Goal: Check status: Check status

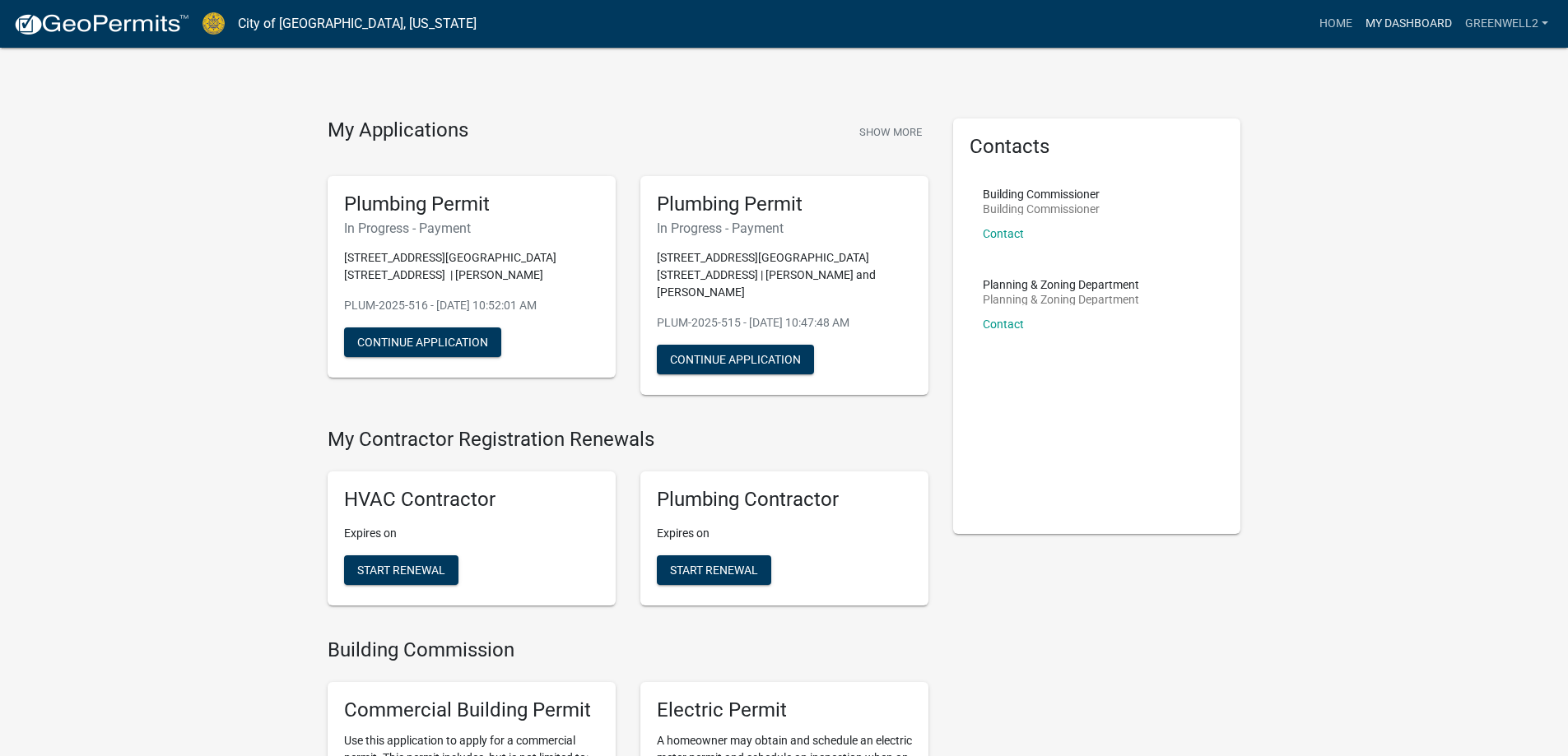
click at [1410, 19] on link "My Dashboard" at bounding box center [1409, 24] width 100 height 31
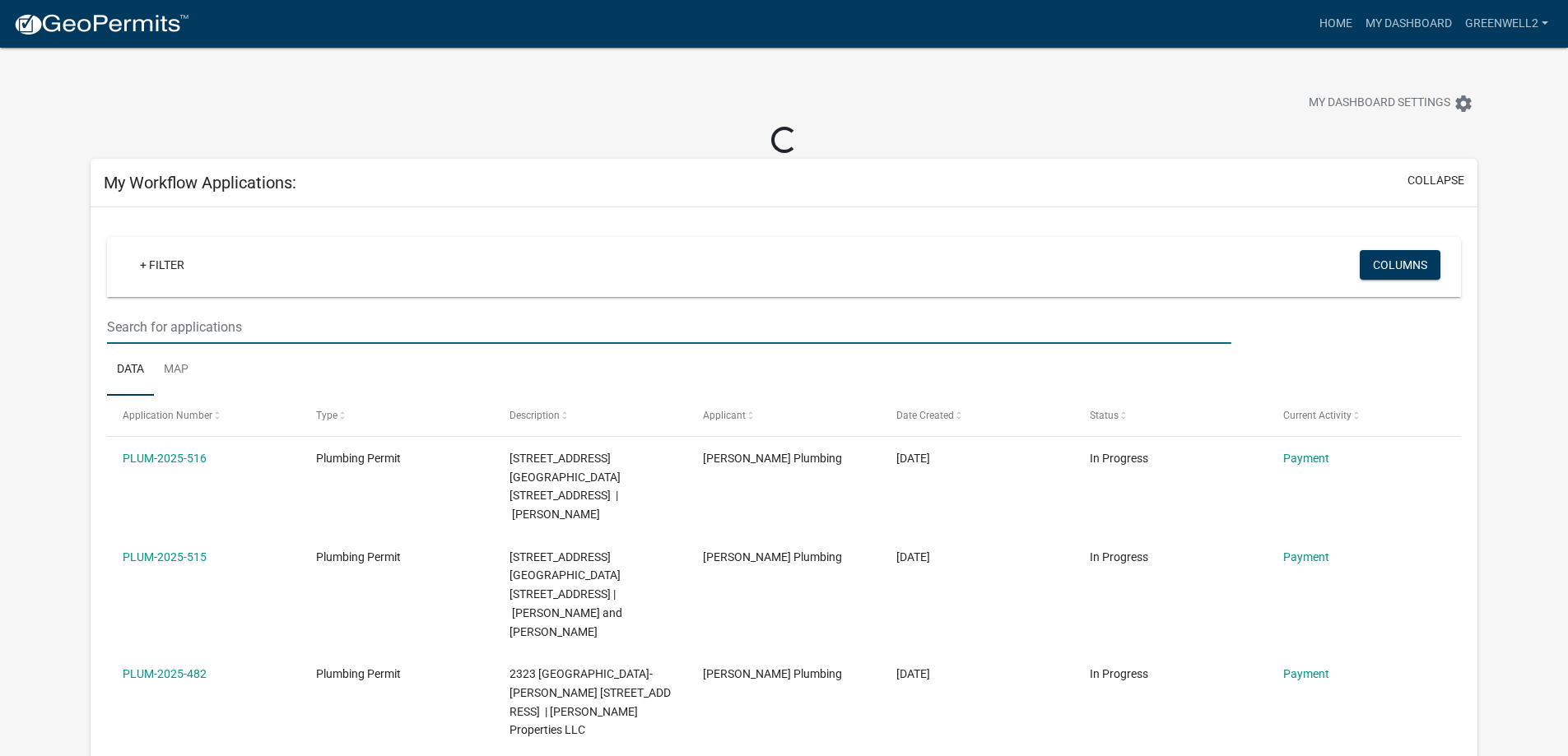
click at [178, 327] on input "text" at bounding box center [669, 326] width 1124 height 34
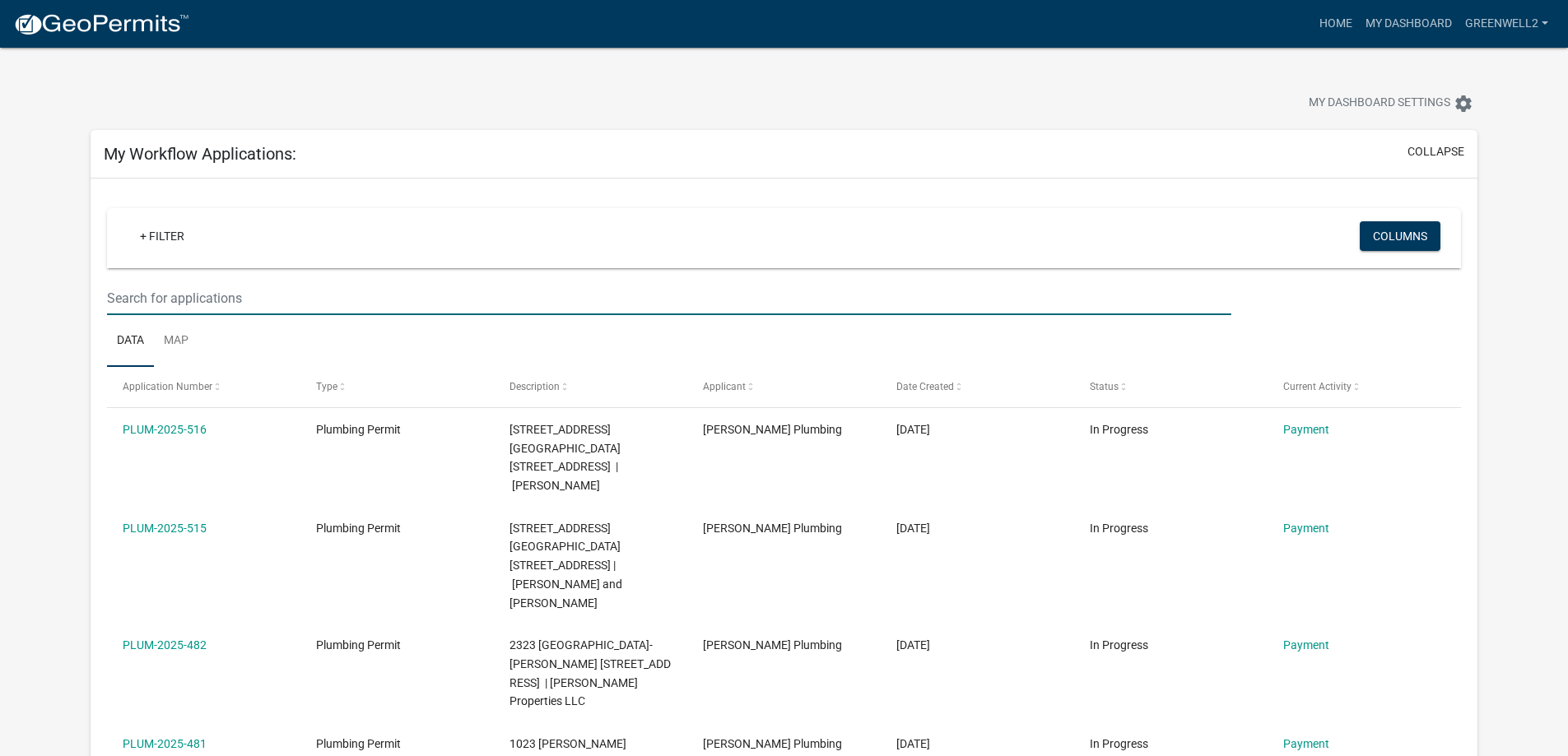
type input "veterans"
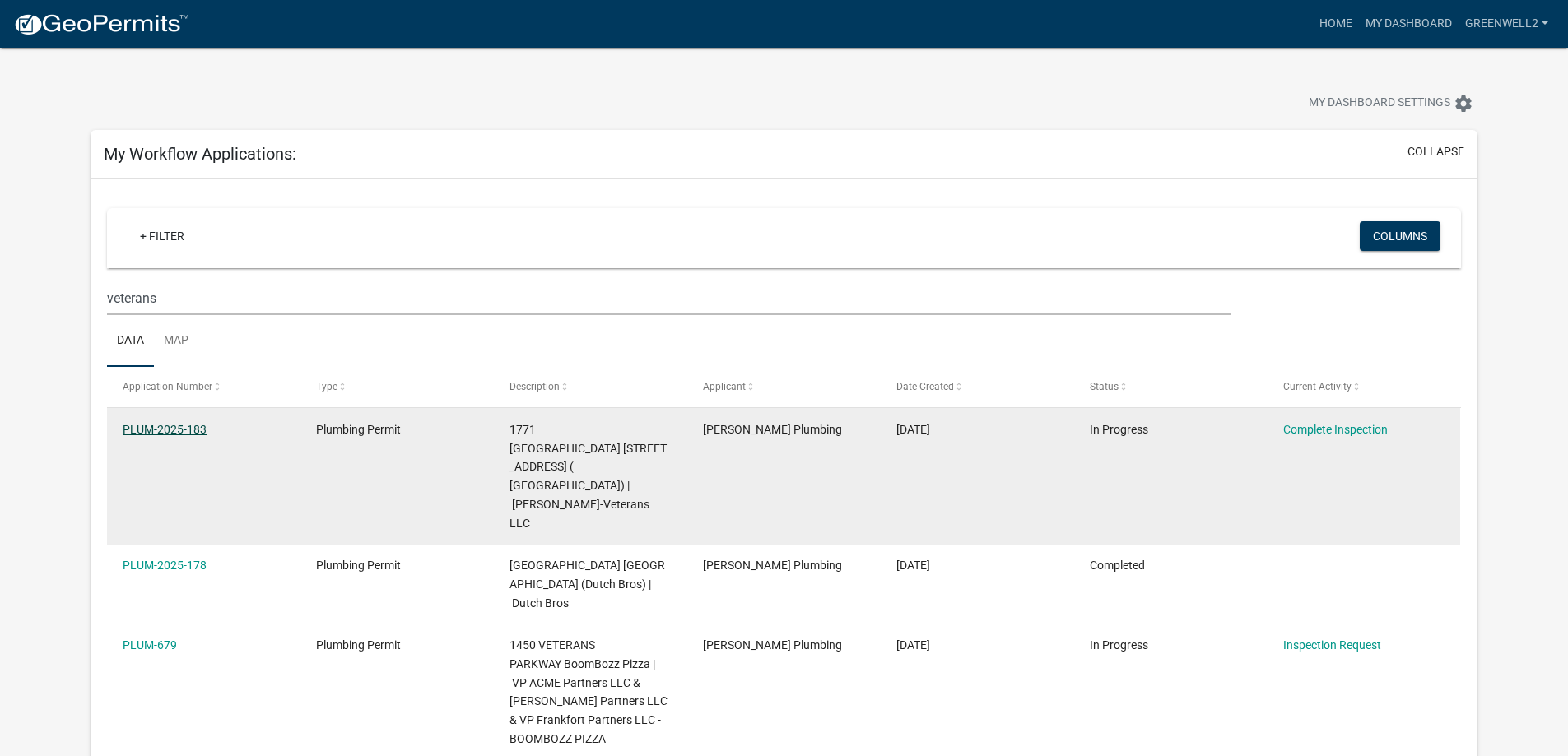
click at [174, 423] on link "PLUM-2025-183" at bounding box center [165, 429] width 84 height 13
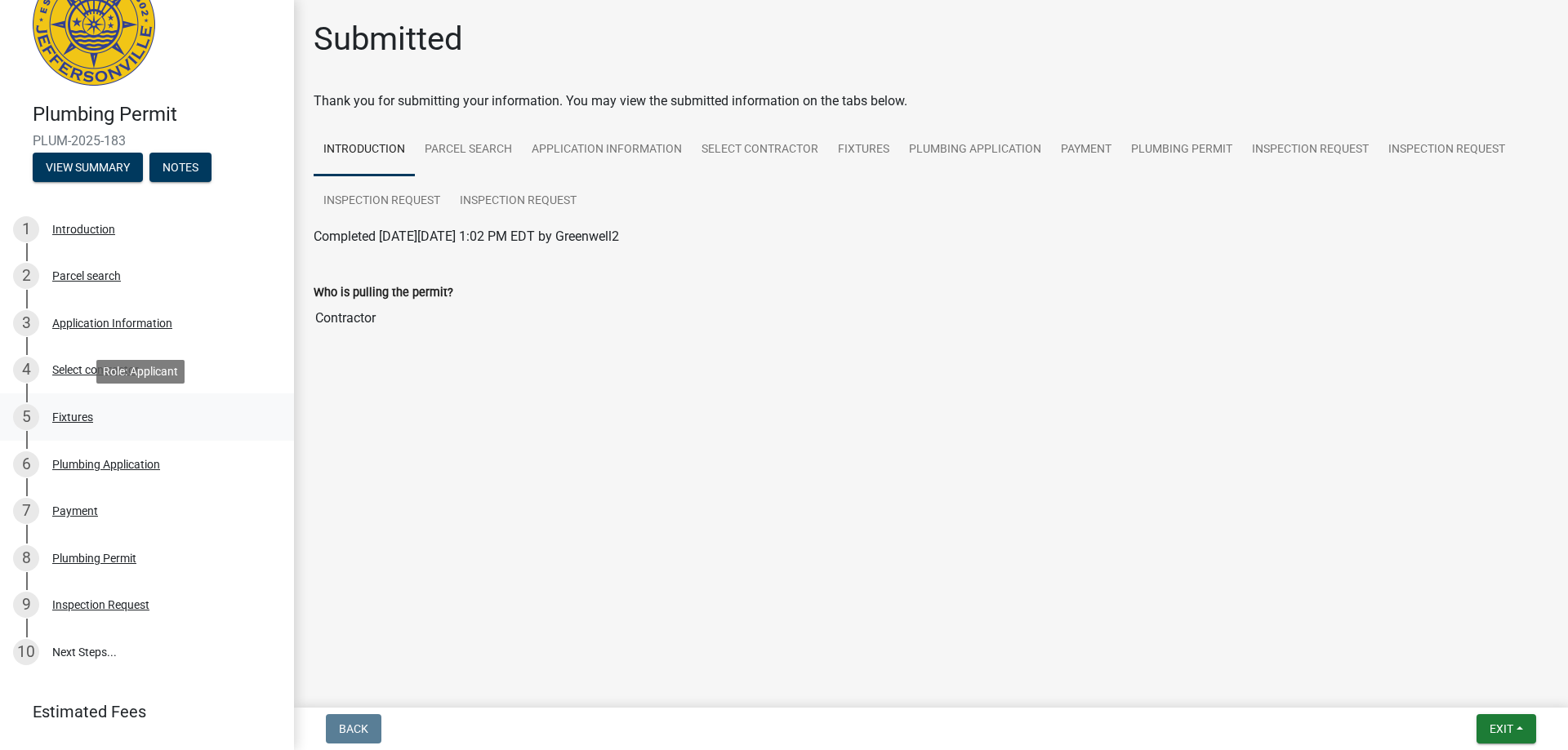
scroll to position [131, 0]
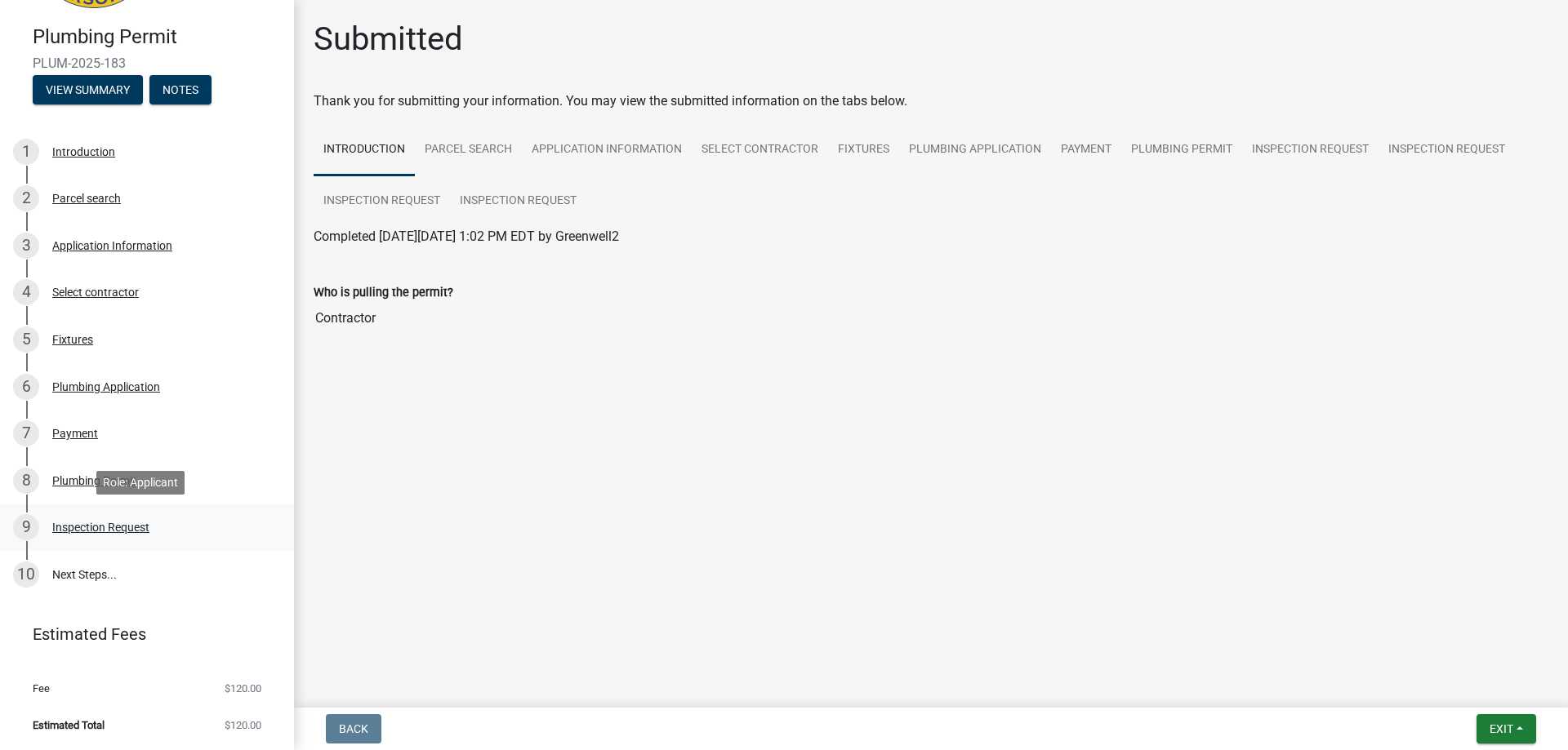
click at [107, 528] on div "Inspection Request" at bounding box center [101, 527] width 97 height 11
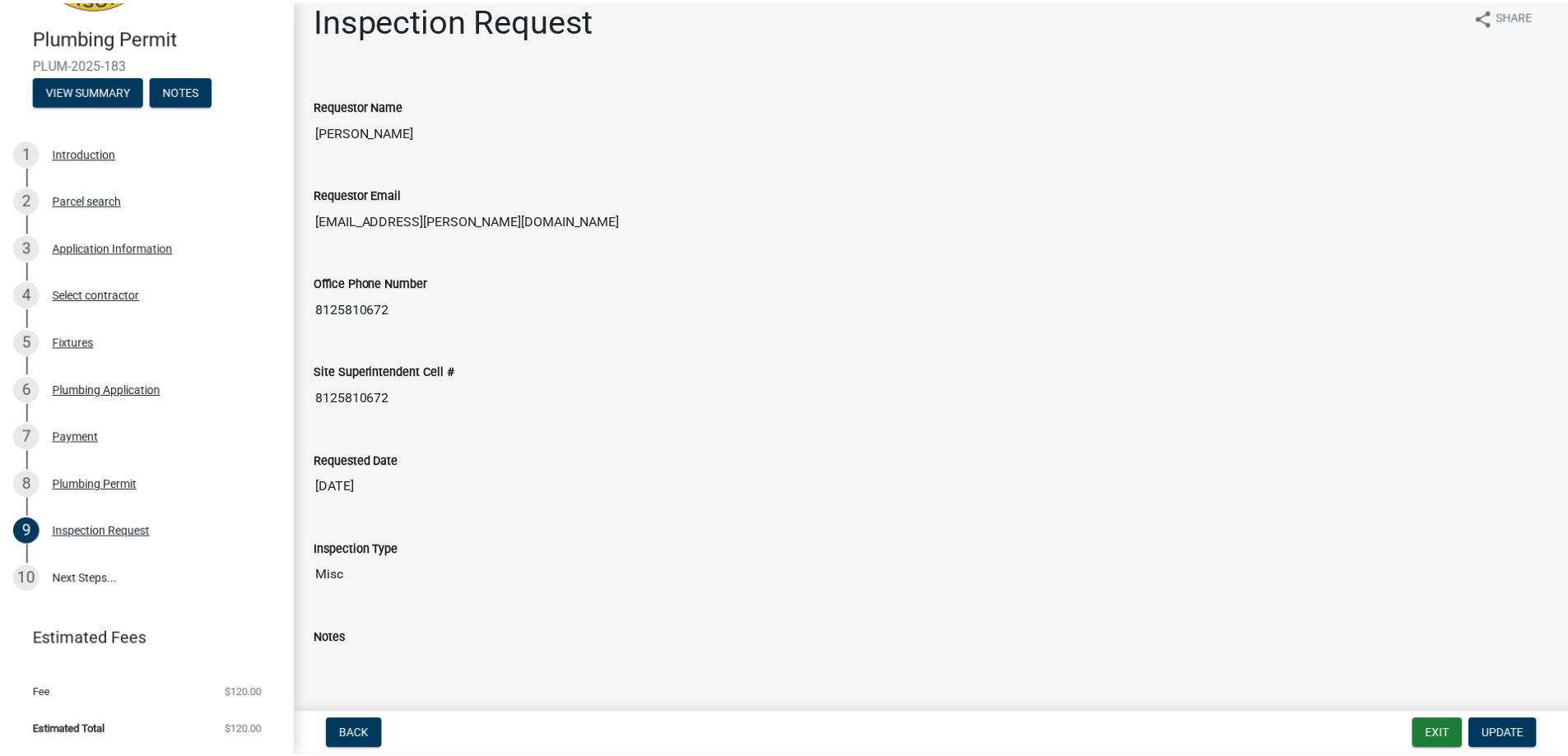
scroll to position [0, 0]
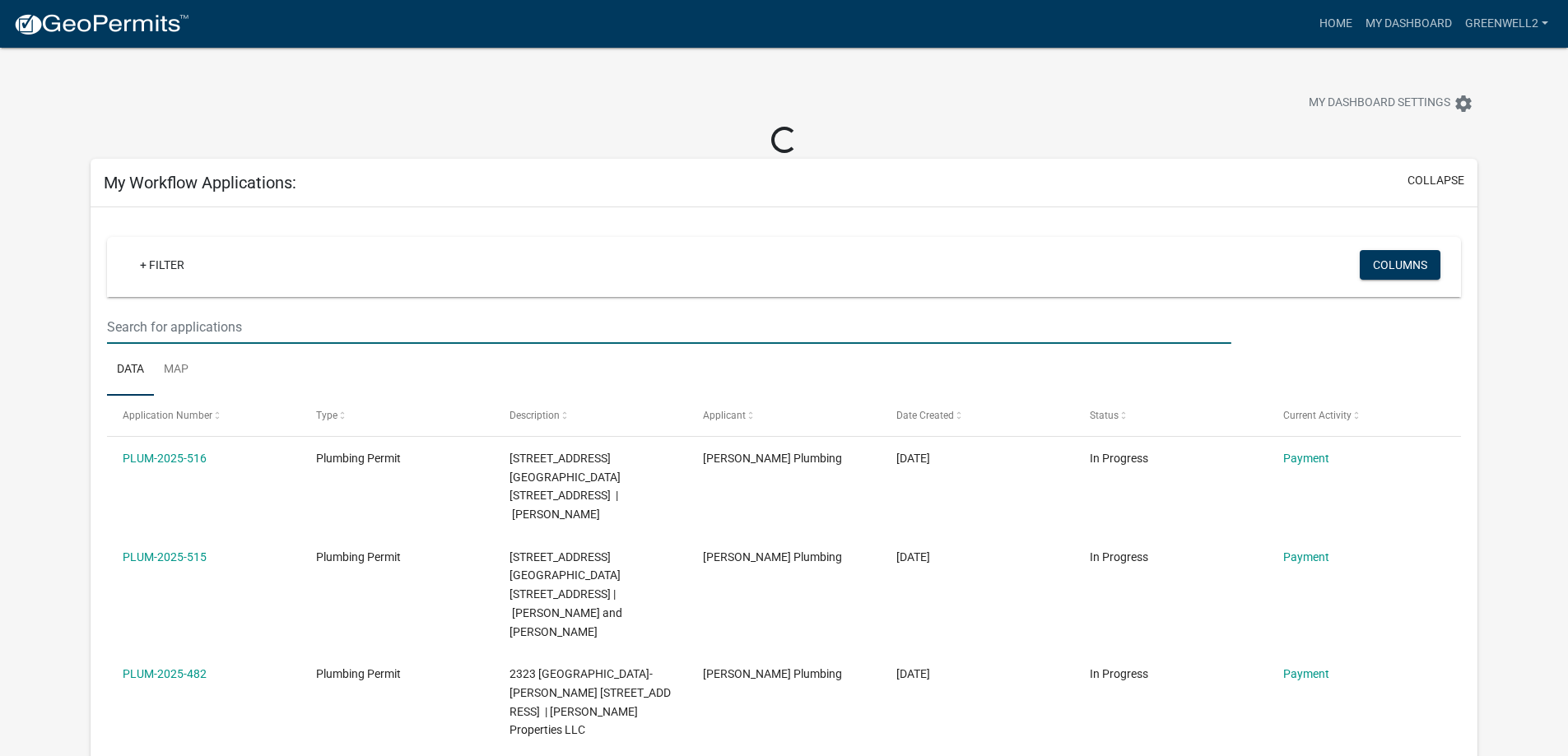
click at [163, 324] on input "text" at bounding box center [669, 326] width 1124 height 34
type input "veterans"
